Goal: Information Seeking & Learning: Learn about a topic

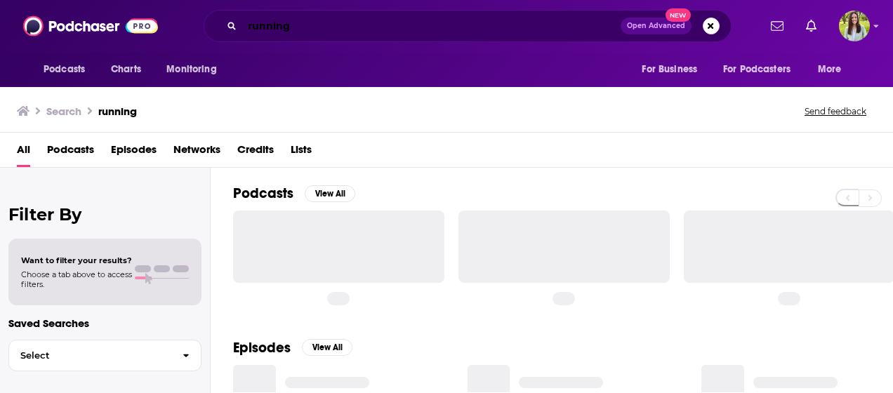
click at [355, 25] on input "running" at bounding box center [431, 26] width 379 height 22
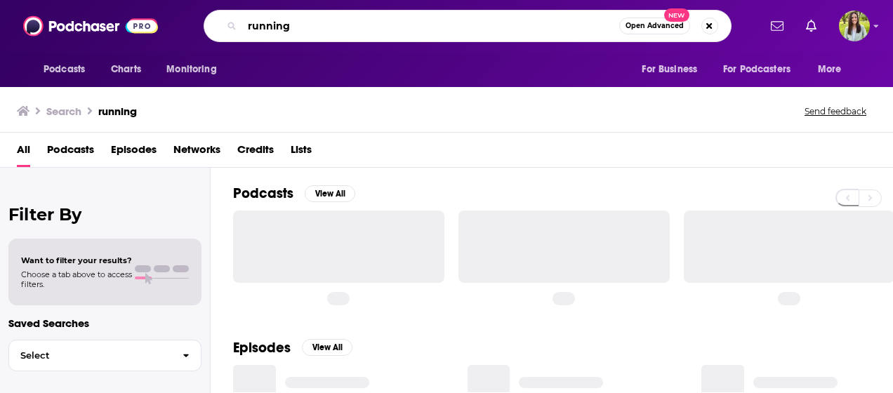
click at [355, 25] on input "running" at bounding box center [430, 26] width 377 height 22
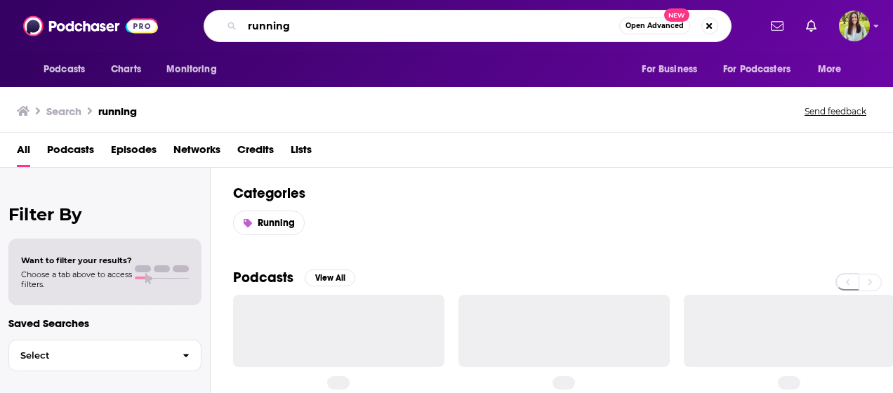
type input "2"
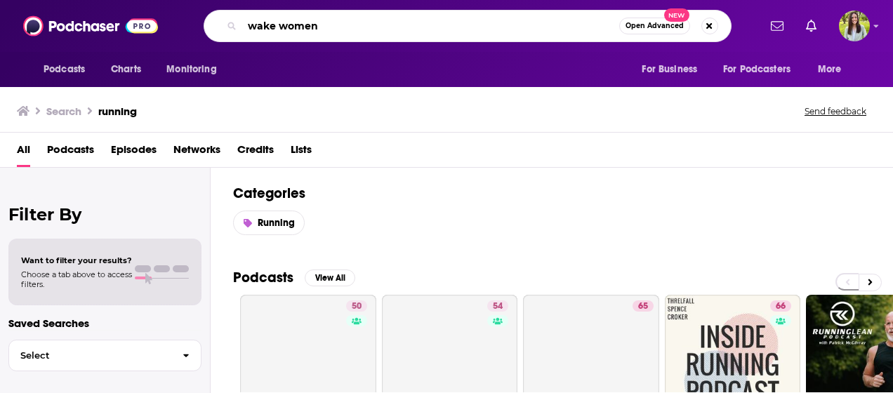
type input "wake women"
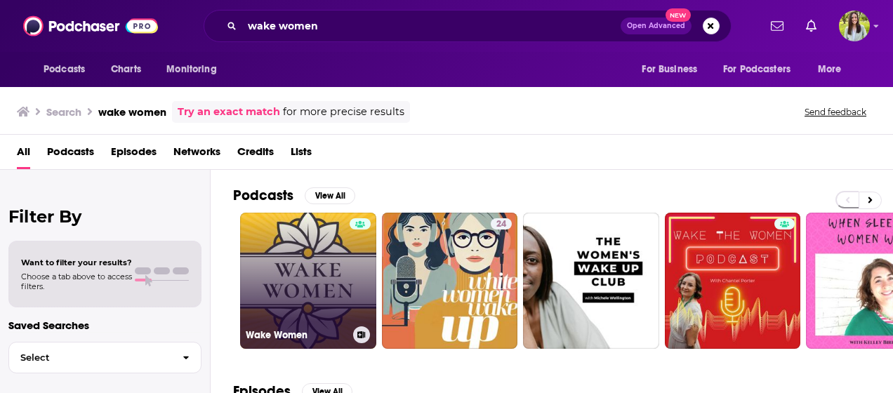
click at [299, 263] on link "Wake Women" at bounding box center [308, 281] width 136 height 136
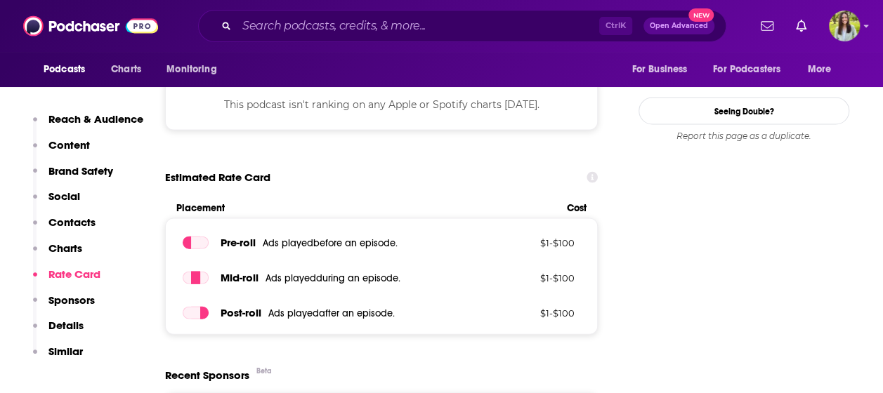
scroll to position [1424, 0]
